Goal: Find specific page/section: Find specific page/section

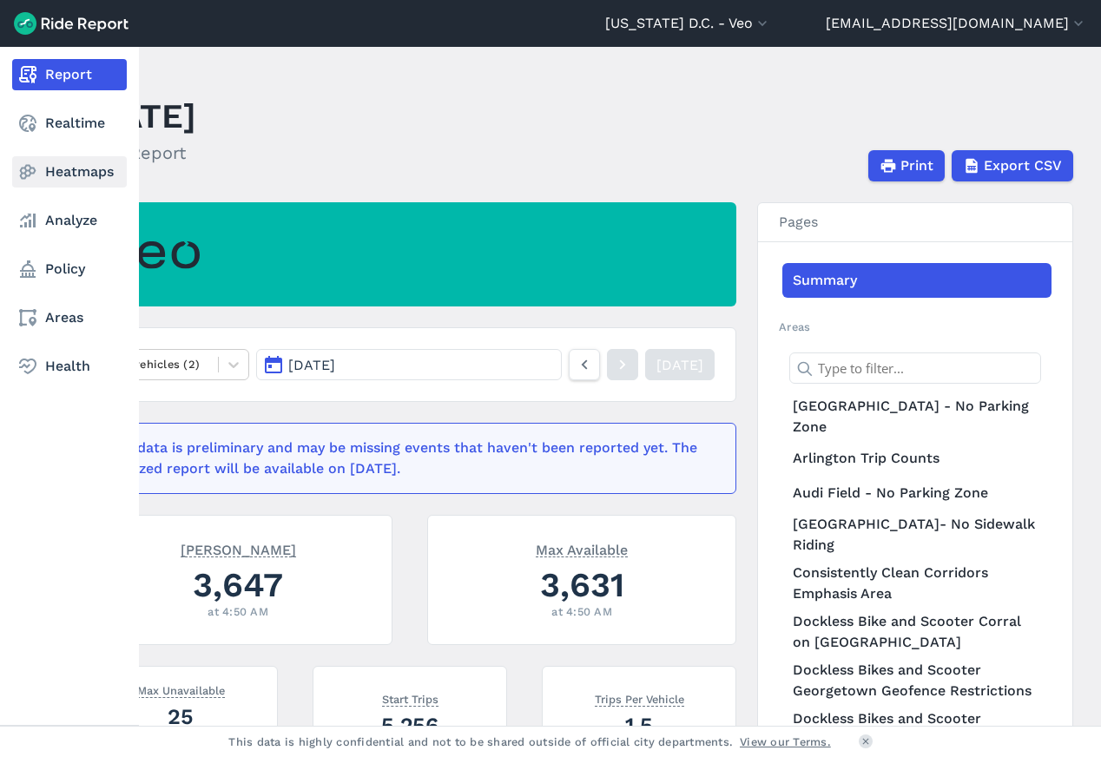
click at [76, 182] on link "Heatmaps" at bounding box center [69, 171] width 115 height 31
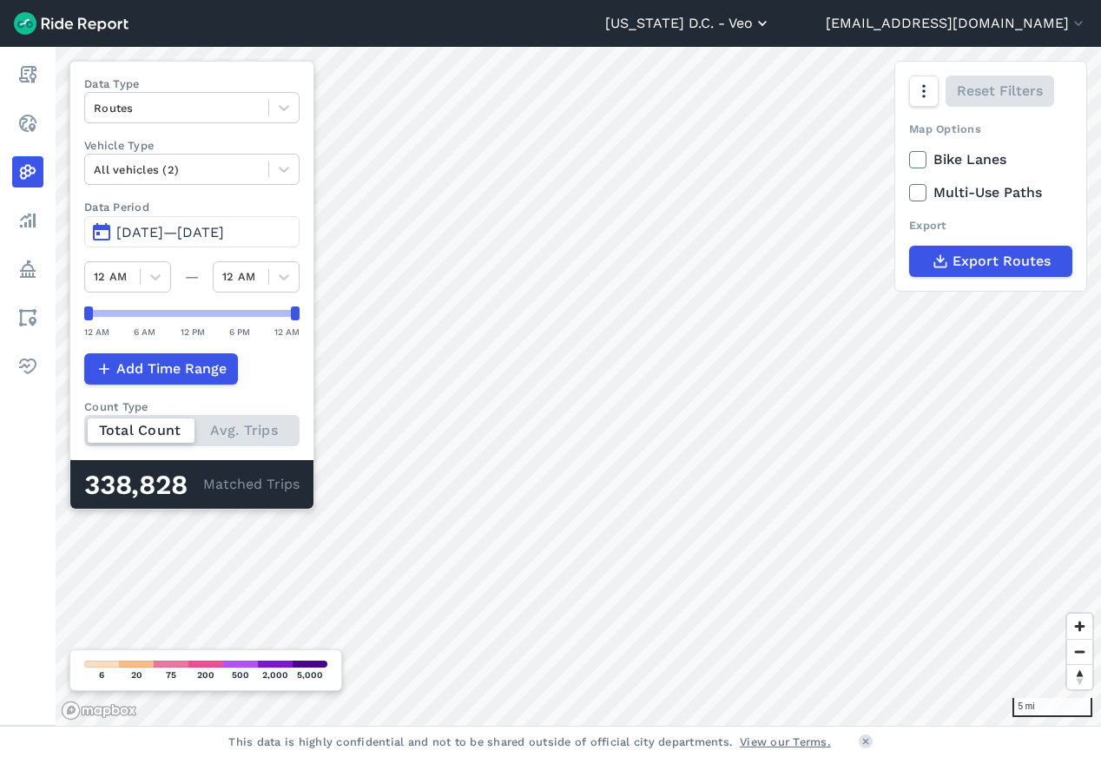
click at [771, 31] on button "[US_STATE] D.C. - Veo" at bounding box center [688, 23] width 166 height 21
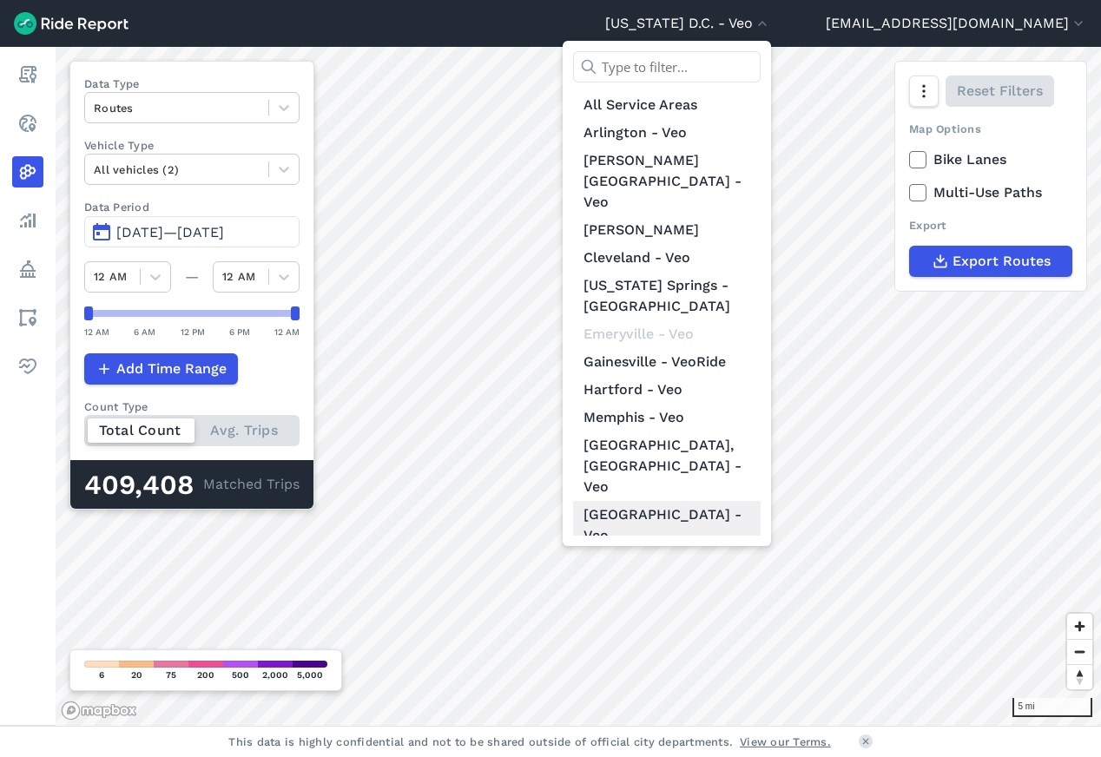
click at [734, 501] on link "[GEOGRAPHIC_DATA] - Veo" at bounding box center [667, 525] width 188 height 49
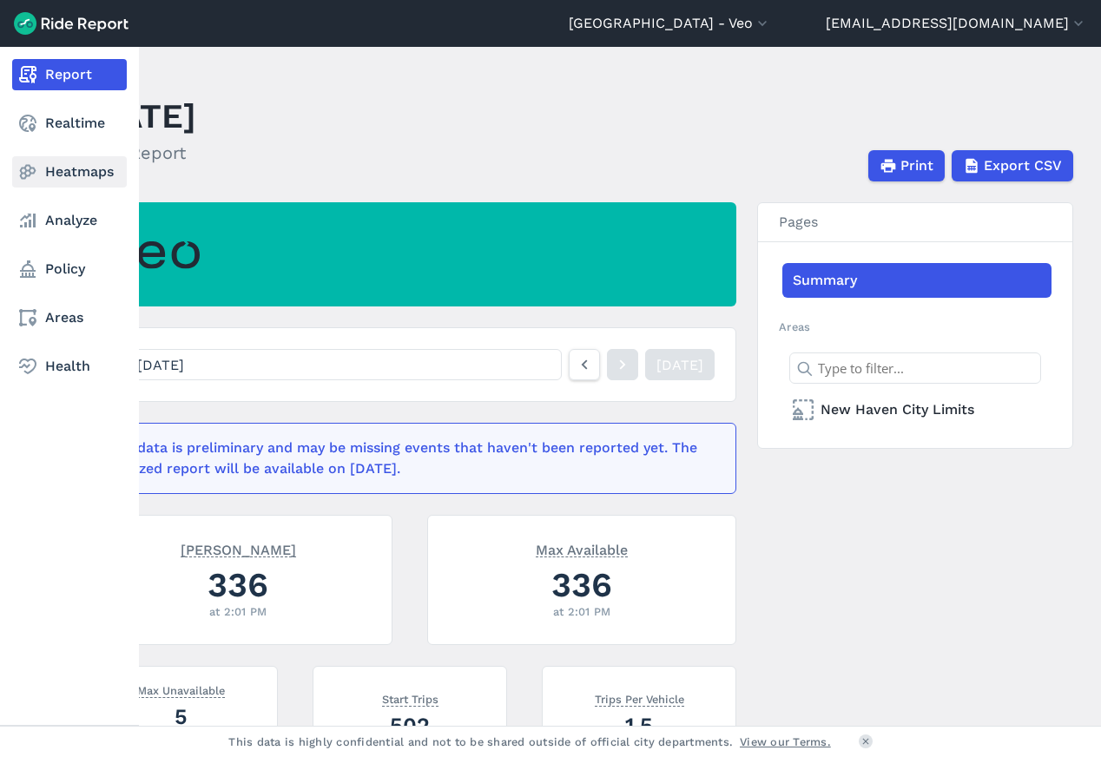
click at [69, 178] on link "Heatmaps" at bounding box center [69, 171] width 115 height 31
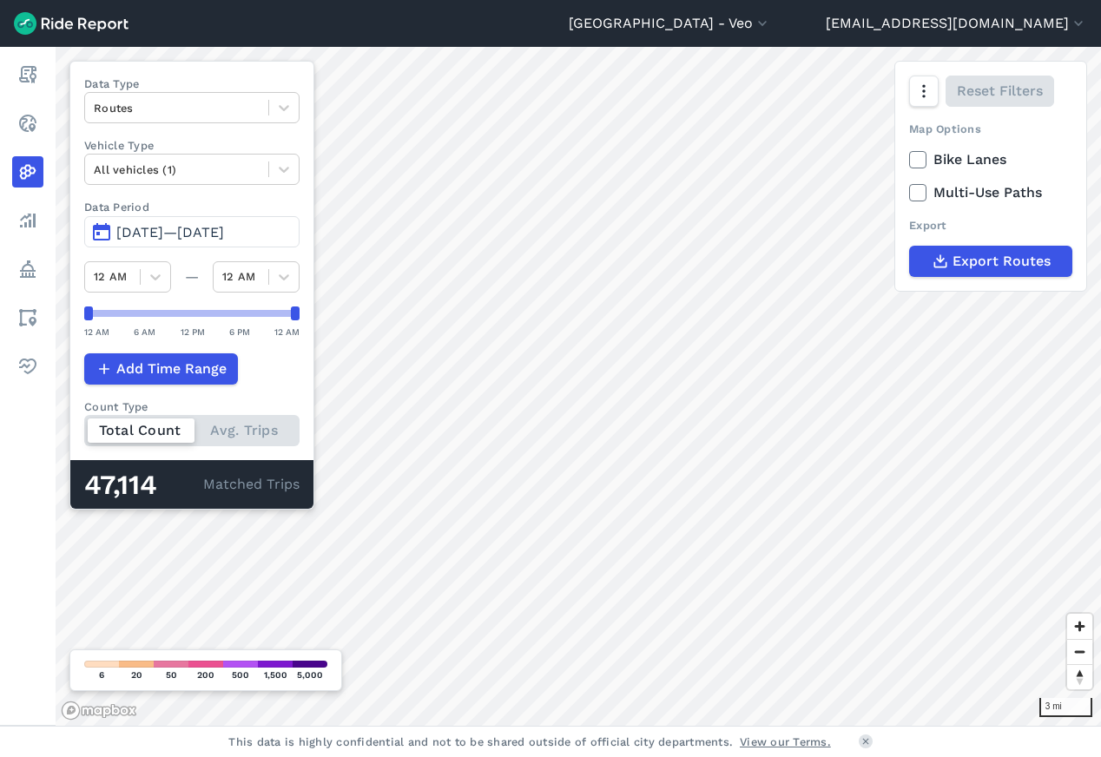
click at [181, 224] on span "[DATE]—[DATE]" at bounding box center [170, 232] width 108 height 17
click at [181, 233] on span "[DATE]—[DATE]" at bounding box center [170, 232] width 108 height 17
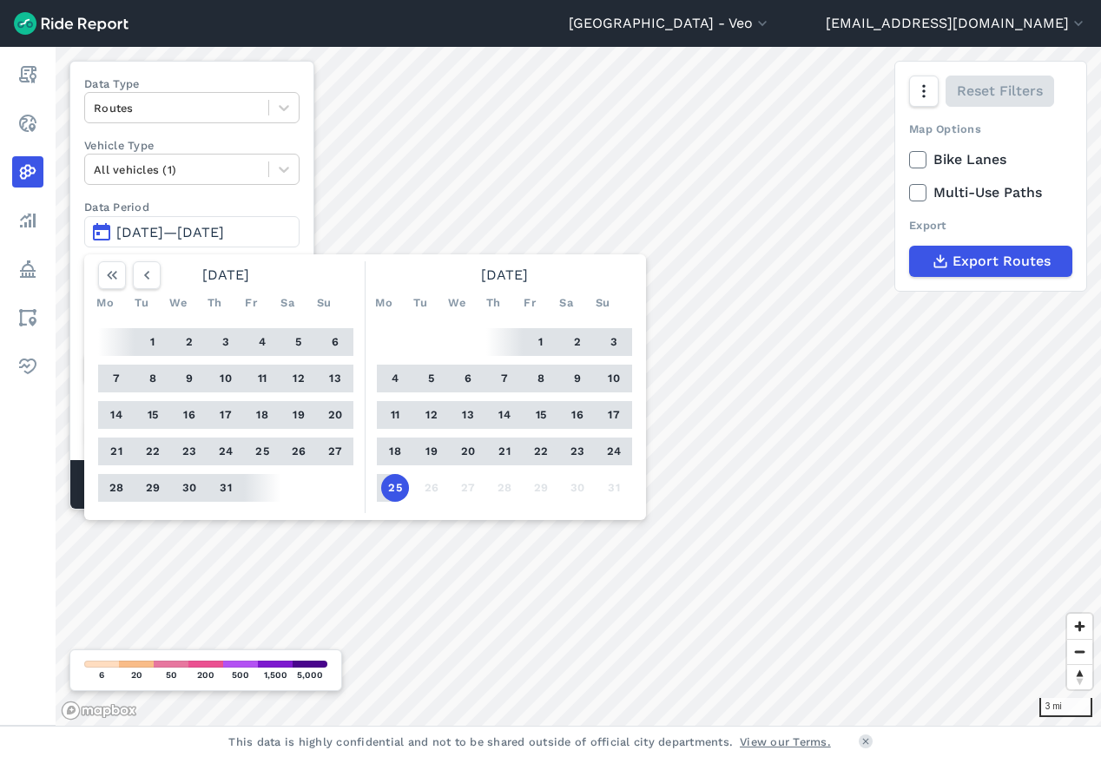
click at [545, 452] on button "22" at bounding box center [541, 452] width 28 height 28
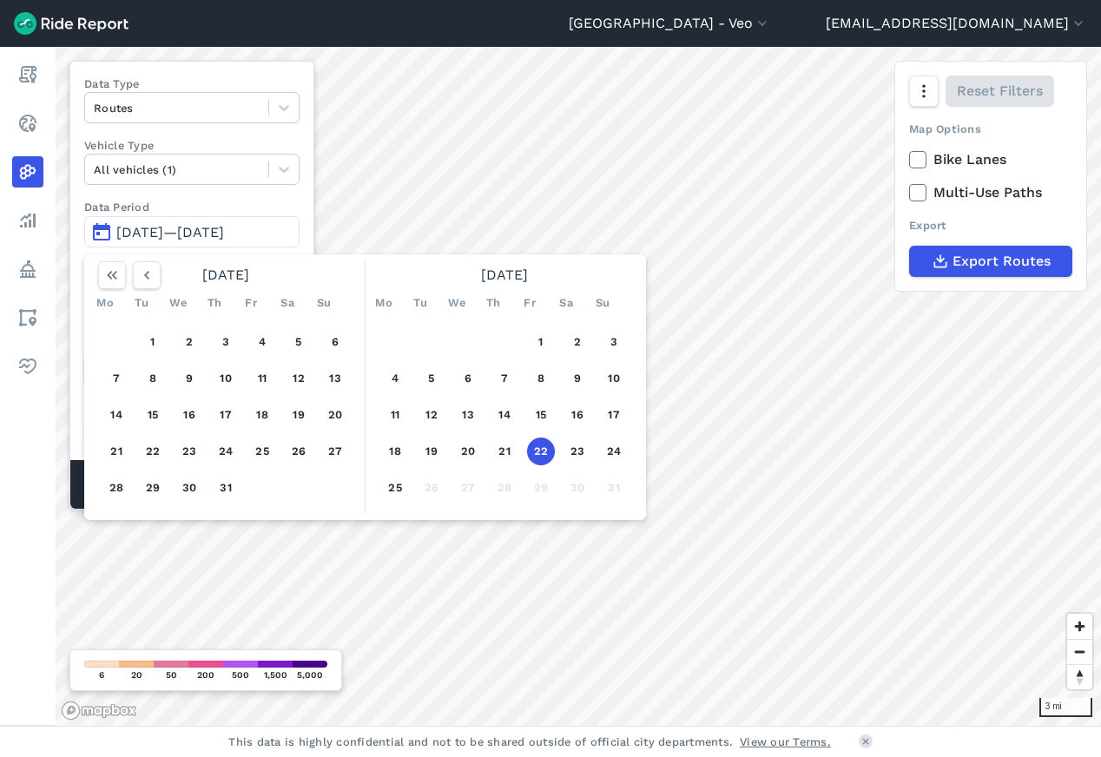
click at [547, 452] on button "22" at bounding box center [541, 452] width 28 height 28
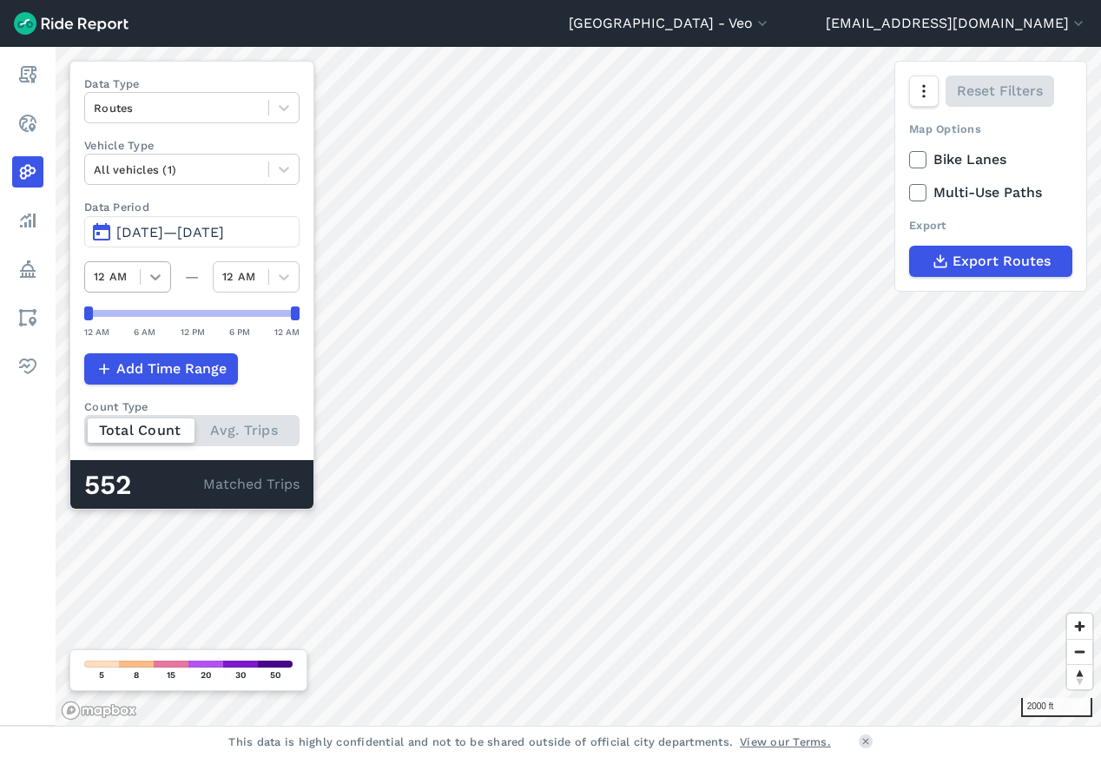
click at [155, 279] on icon at bounding box center [155, 277] width 10 height 6
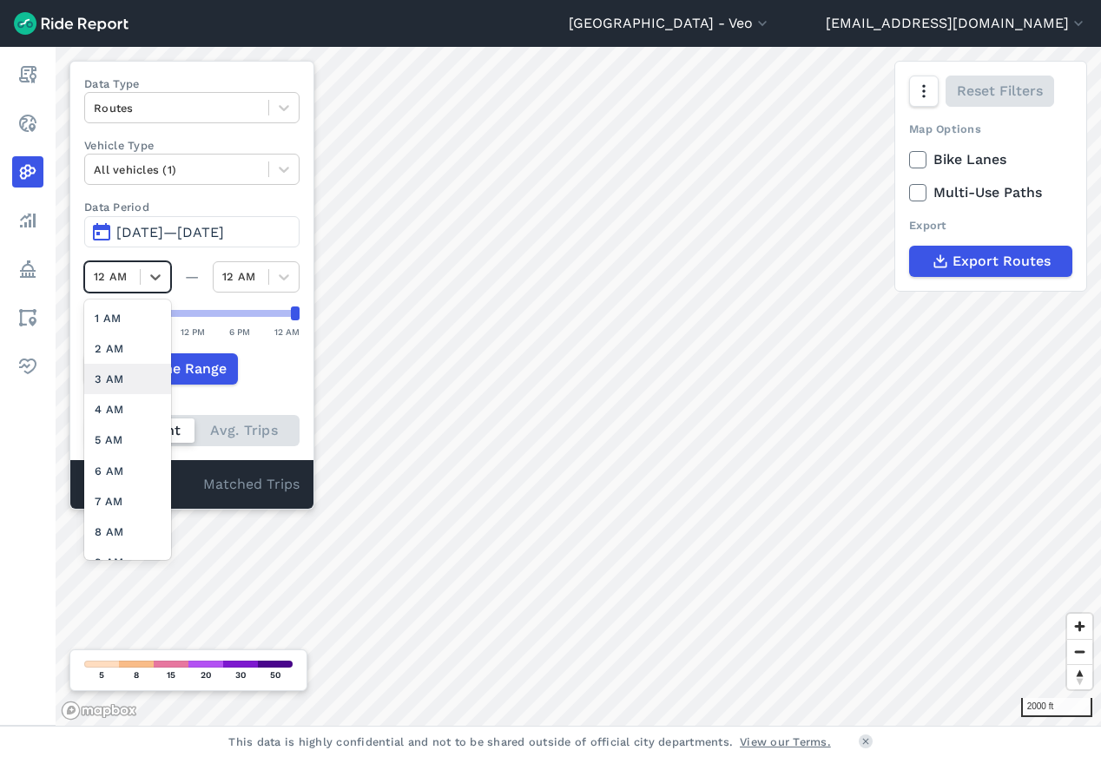
click at [141, 373] on div "3 AM" at bounding box center [127, 379] width 87 height 30
click at [157, 278] on icon at bounding box center [155, 277] width 10 height 6
click at [113, 323] on div "12 AM" at bounding box center [127, 318] width 87 height 30
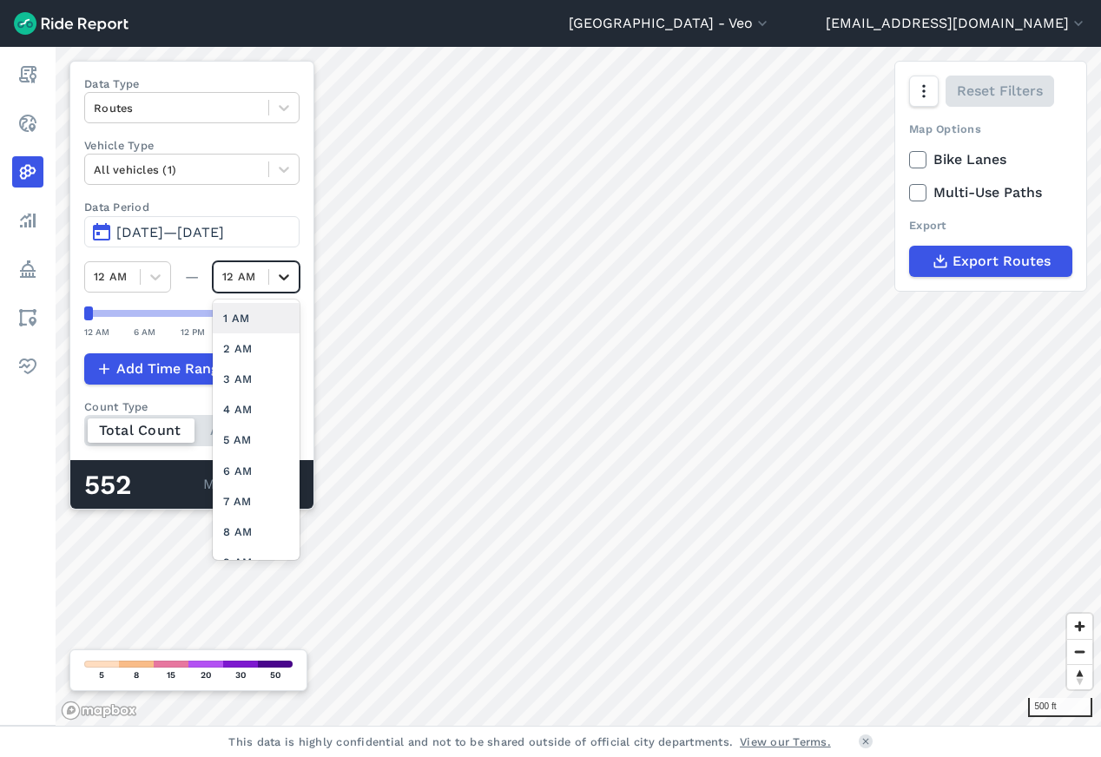
click at [284, 275] on icon at bounding box center [283, 276] width 17 height 17
click at [243, 380] on div "3 AM" at bounding box center [256, 379] width 87 height 30
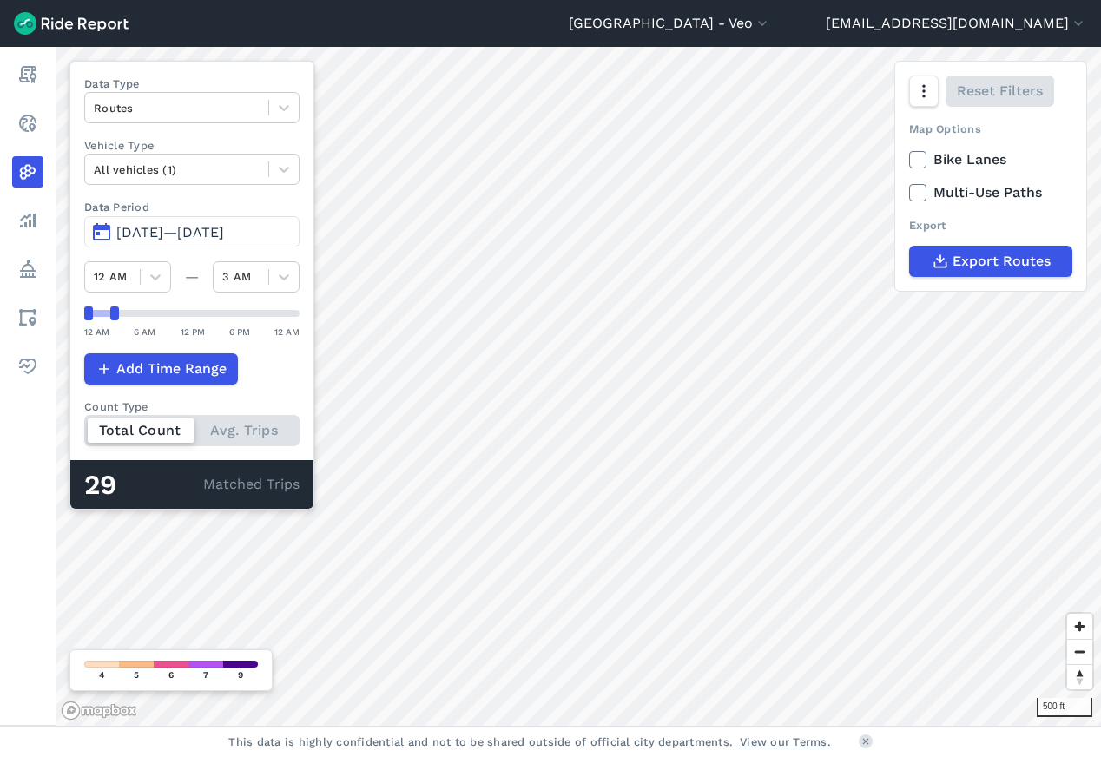
click at [133, 233] on span "[DATE]—[DATE]" at bounding box center [170, 232] width 108 height 17
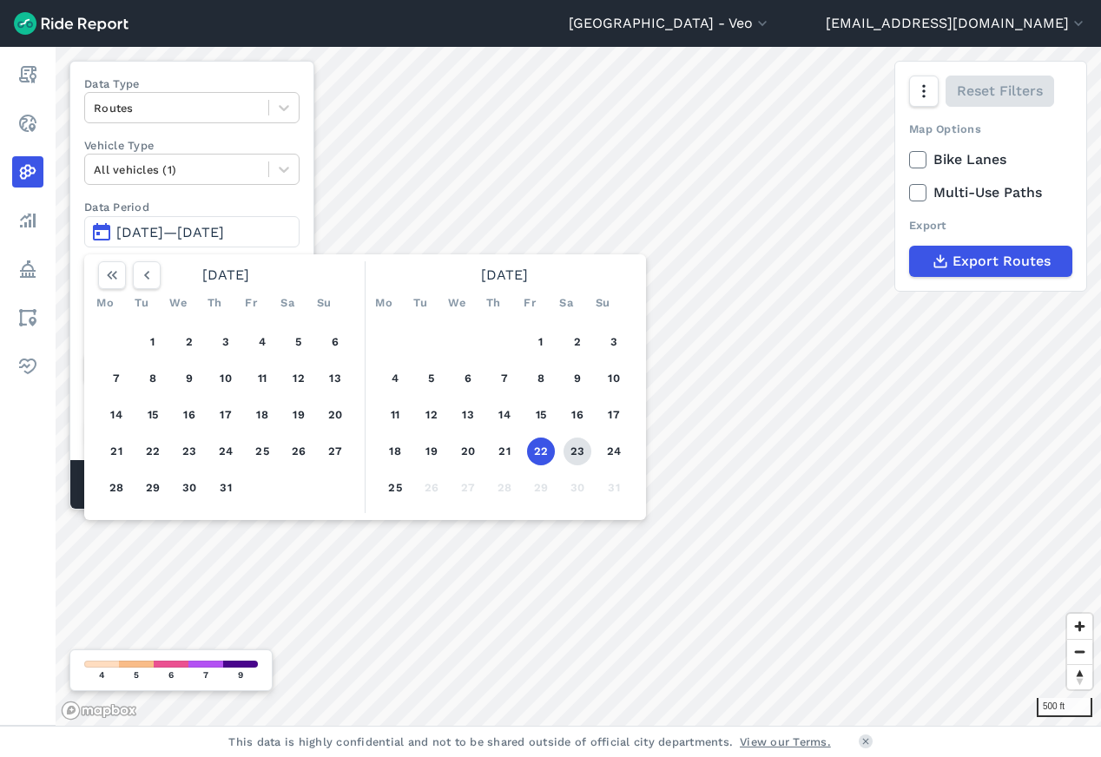
click at [580, 451] on button "23" at bounding box center [578, 452] width 28 height 28
click at [577, 461] on button "23" at bounding box center [578, 452] width 28 height 28
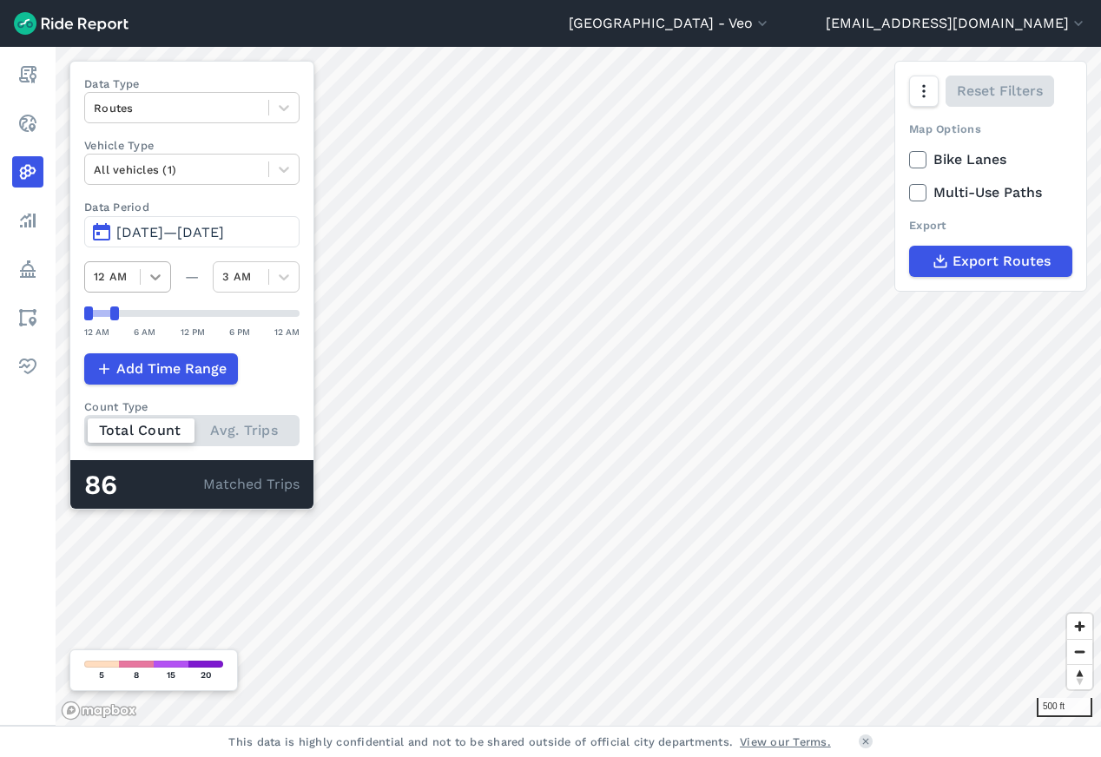
click at [147, 281] on icon at bounding box center [155, 276] width 17 height 17
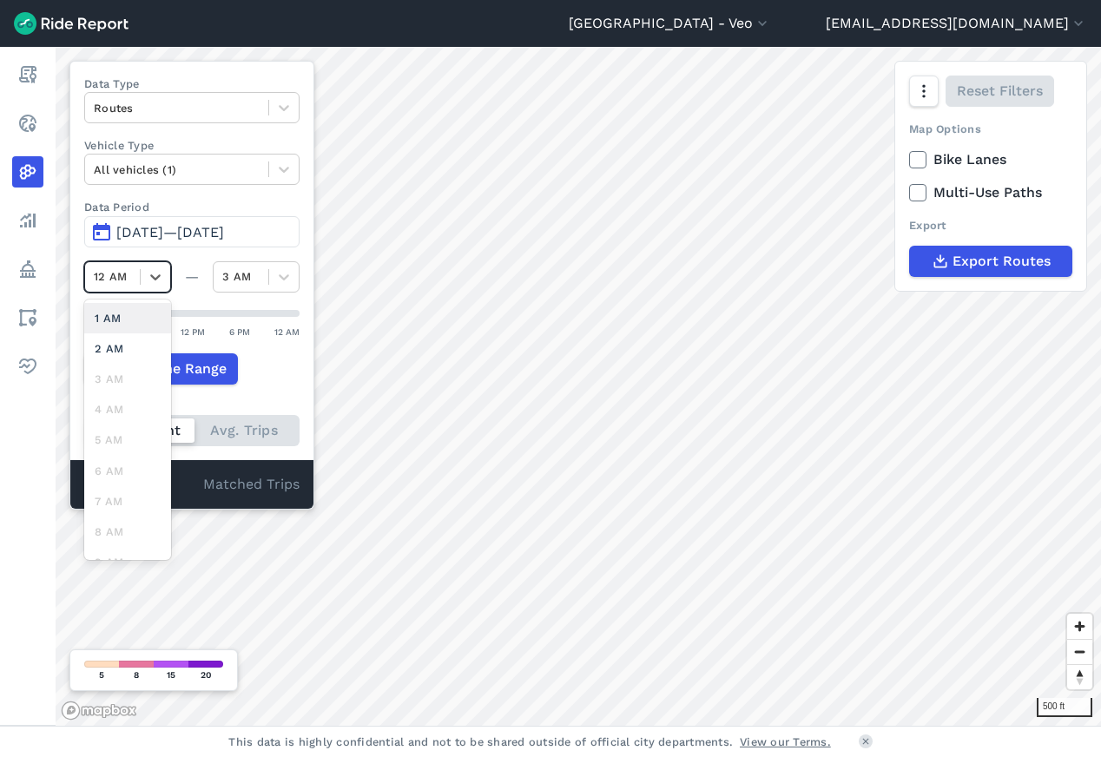
click at [123, 237] on span "[DATE]—[DATE]" at bounding box center [170, 232] width 108 height 17
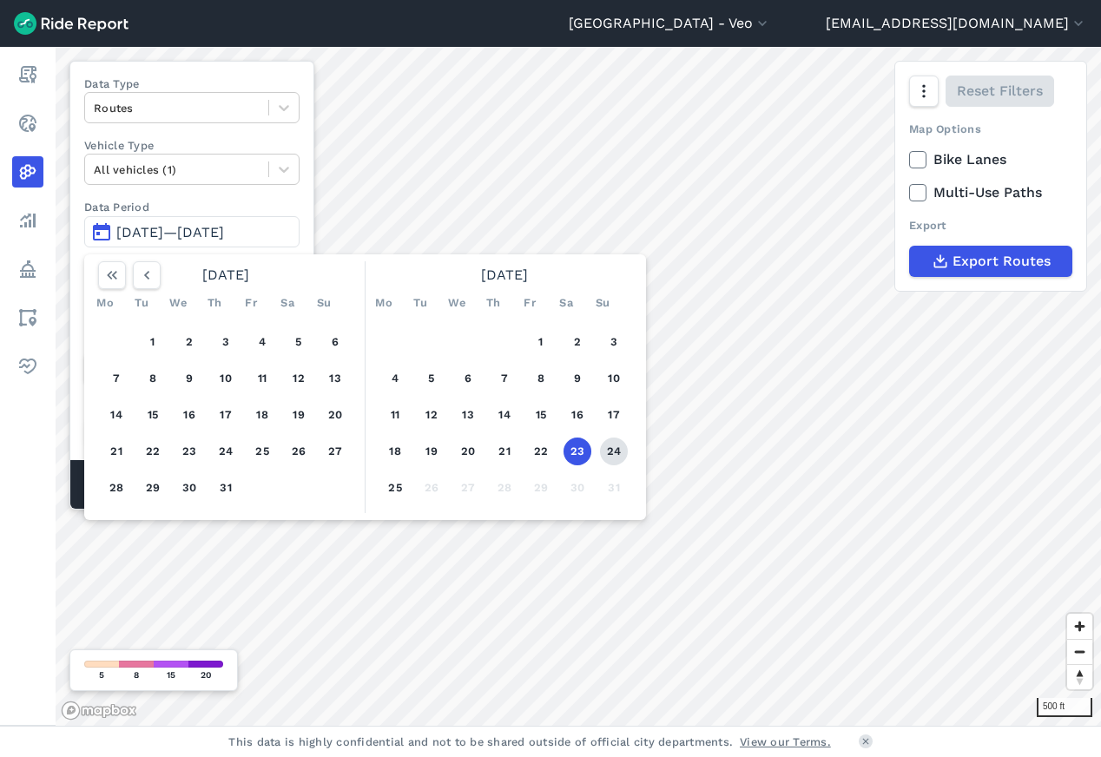
click at [603, 449] on button "24" at bounding box center [614, 452] width 28 height 28
click at [624, 451] on button "24" at bounding box center [614, 452] width 28 height 28
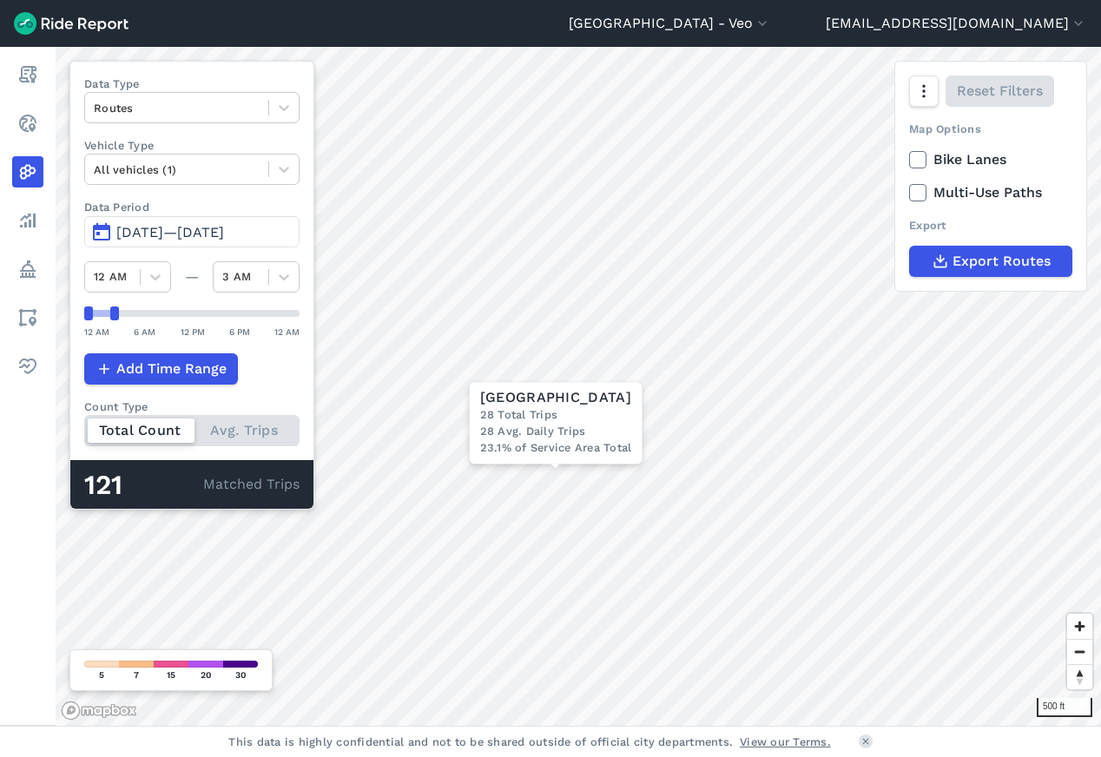
click at [152, 231] on span "[DATE]—[DATE]" at bounding box center [170, 232] width 108 height 17
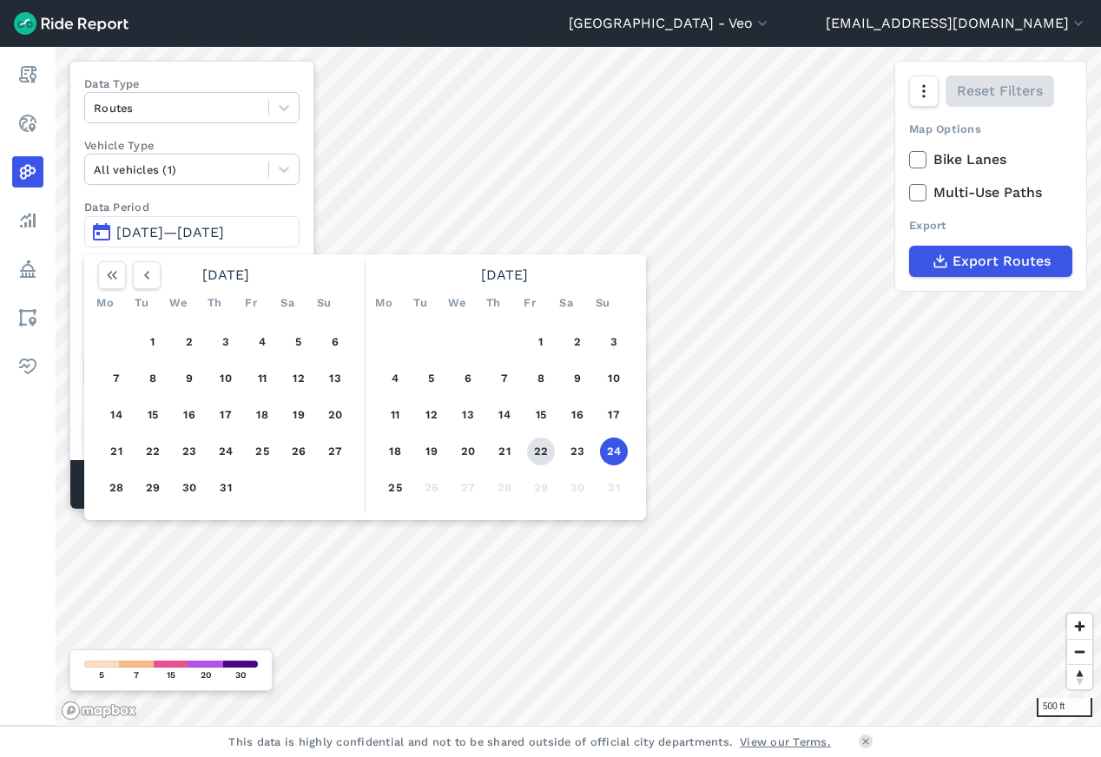
click at [535, 449] on button "22" at bounding box center [541, 452] width 28 height 28
click at [545, 450] on button "22" at bounding box center [541, 452] width 28 height 28
